Goal: Information Seeking & Learning: Compare options

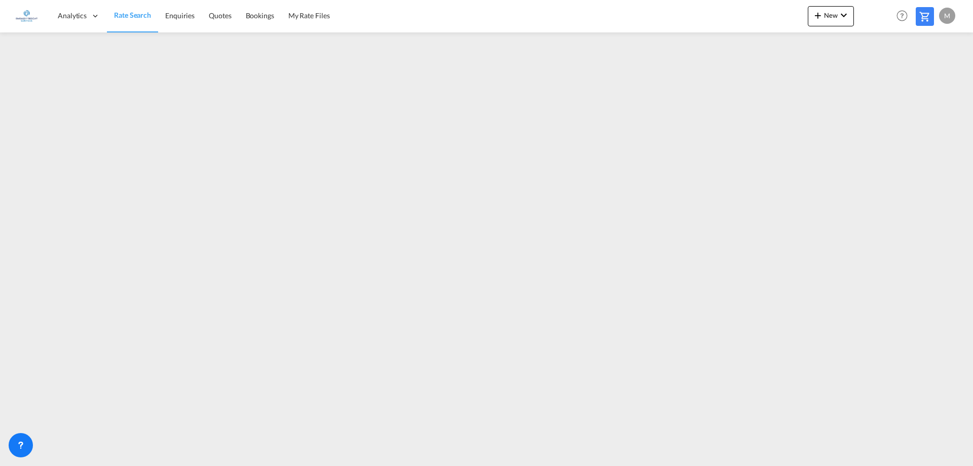
click at [124, 21] on link "Rate Search" at bounding box center [132, 15] width 51 height 33
